Goal: Task Accomplishment & Management: Complete application form

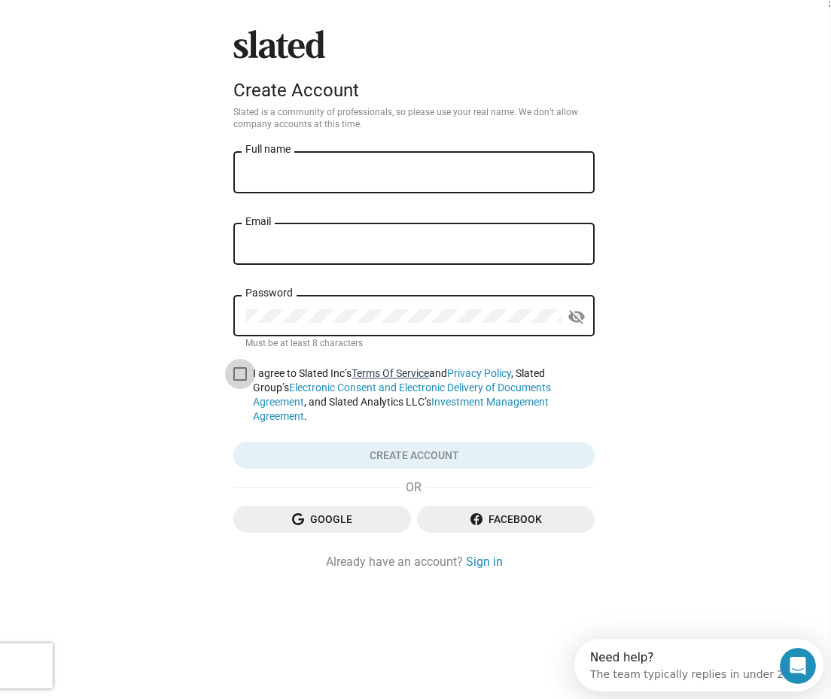
click at [409, 378] on link "Terms Of Service" at bounding box center [389, 373] width 77 height 12
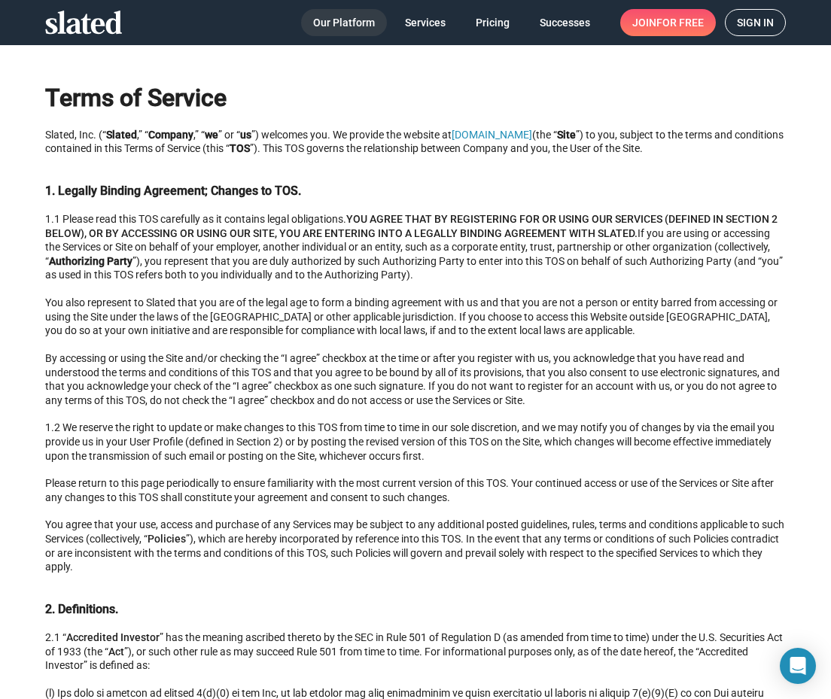
click at [319, 17] on span "Our Platform" at bounding box center [344, 22] width 62 height 27
